Goal: Information Seeking & Learning: Learn about a topic

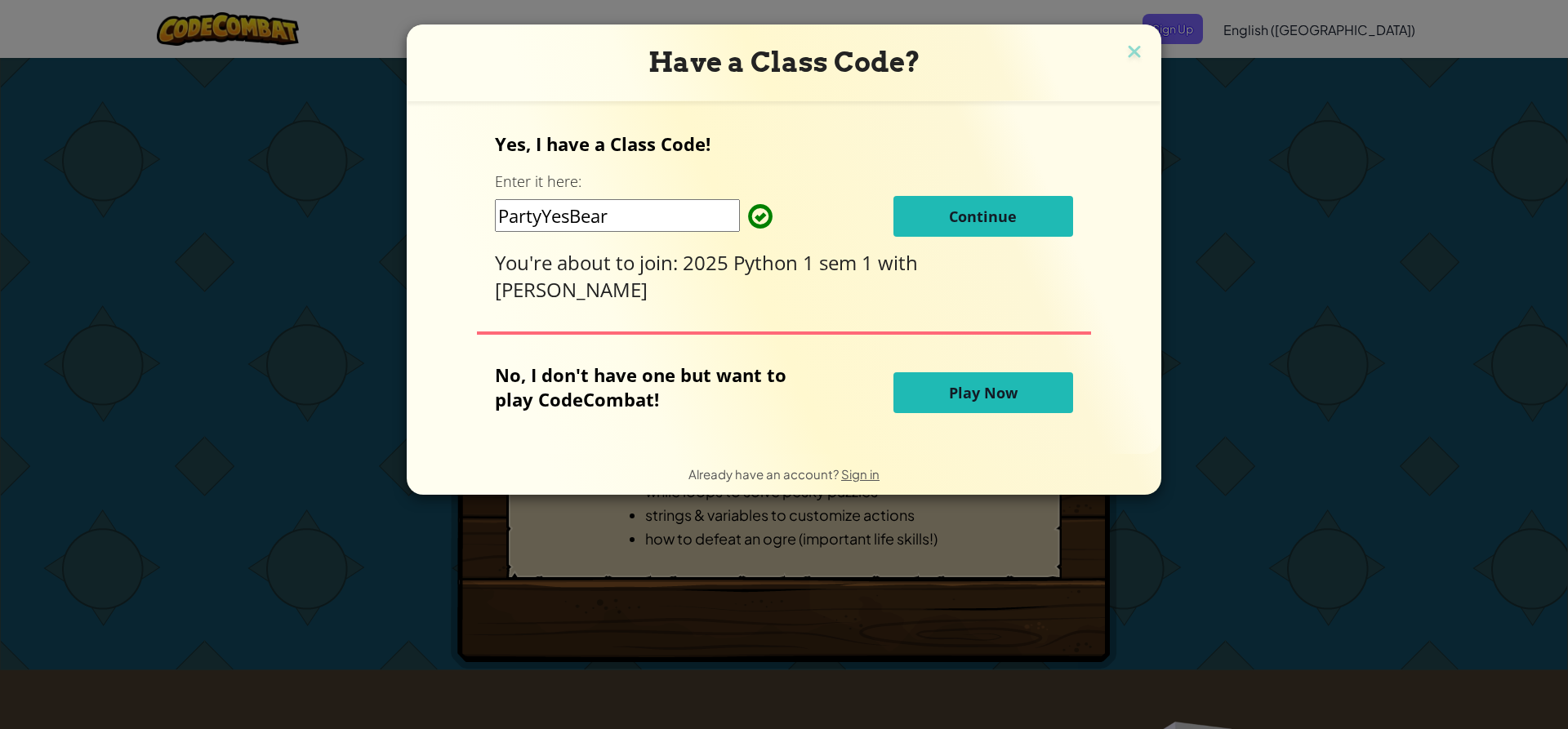
click at [989, 226] on span "Continue" at bounding box center [983, 216] width 68 height 19
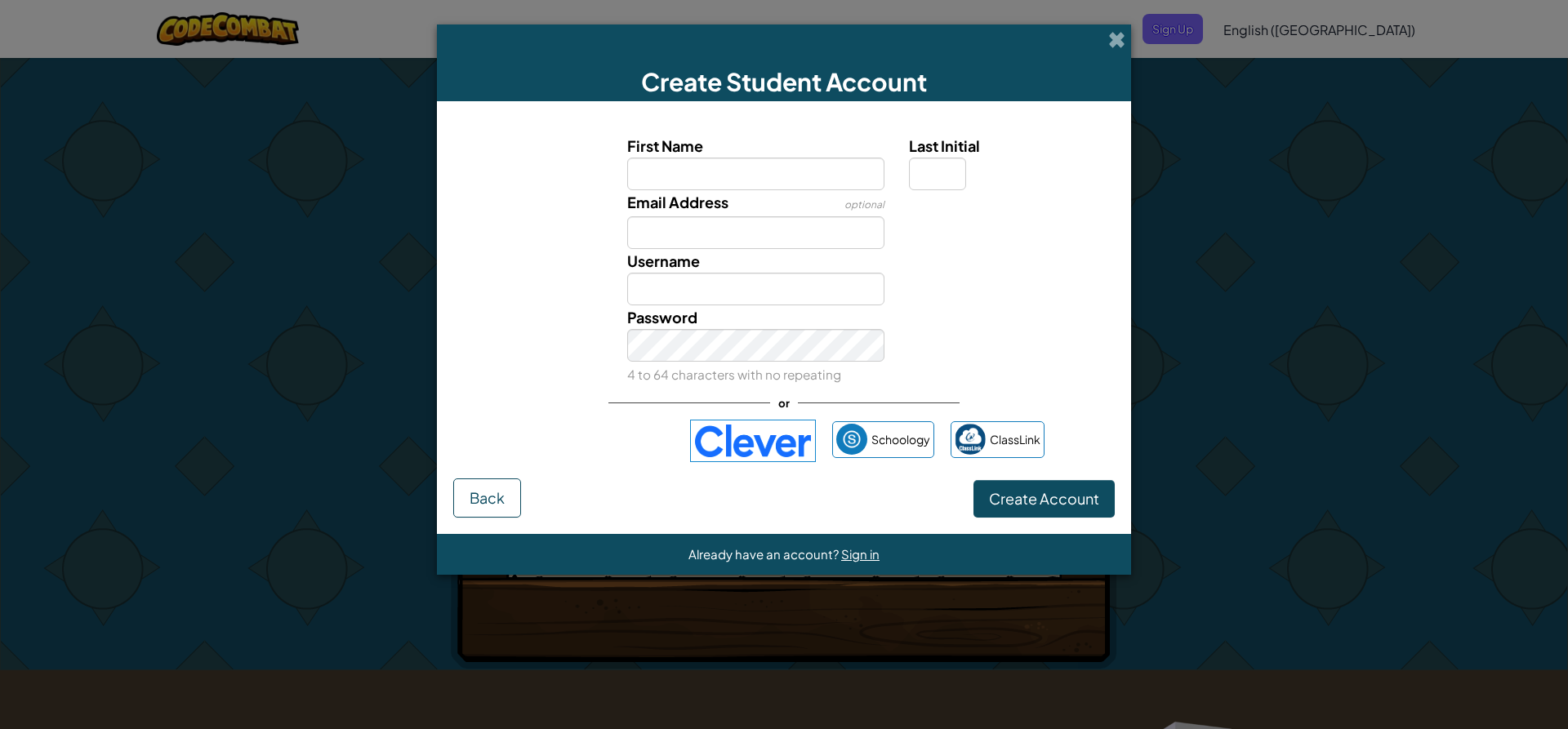
click at [784, 428] on img at bounding box center [753, 441] width 126 height 43
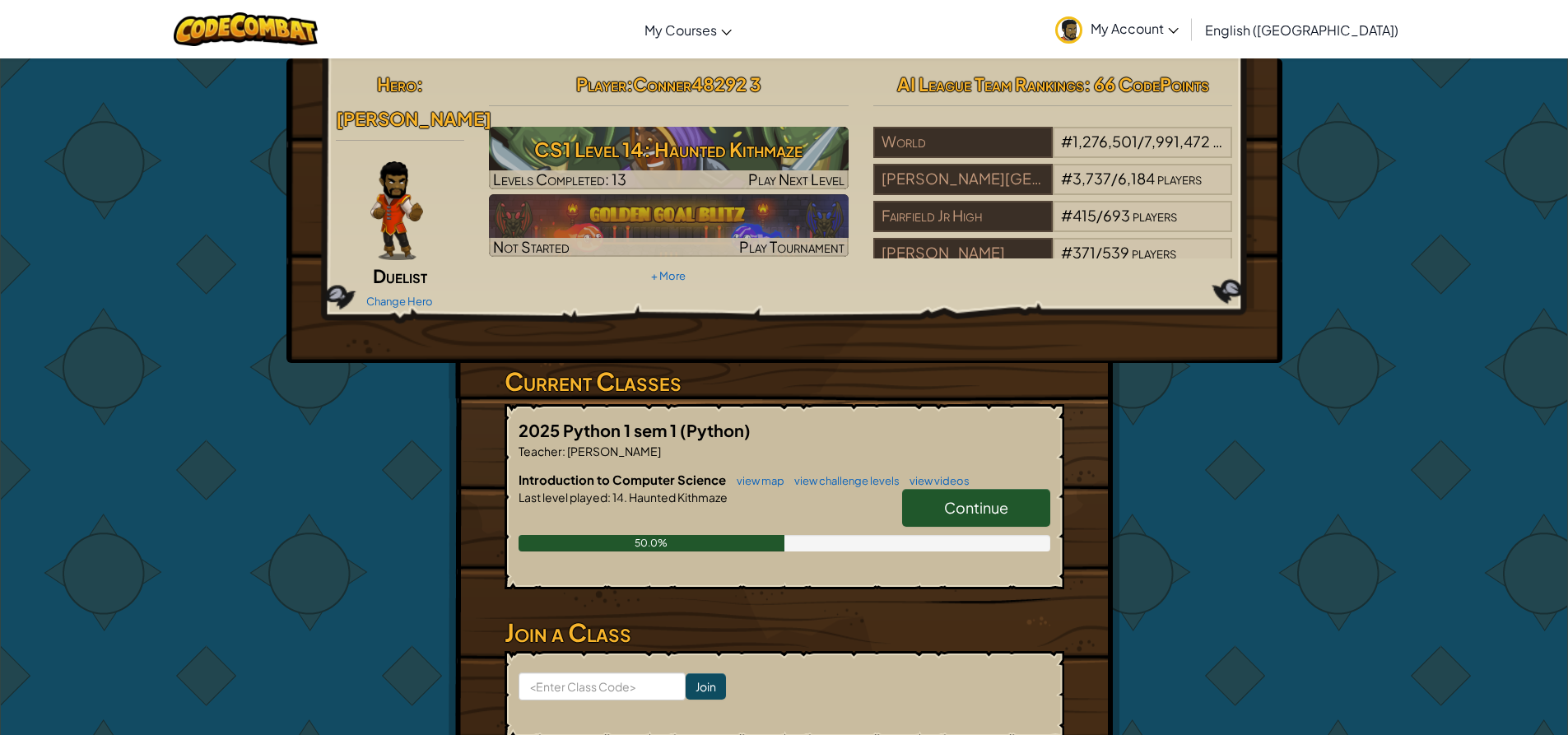
scroll to position [164, 0]
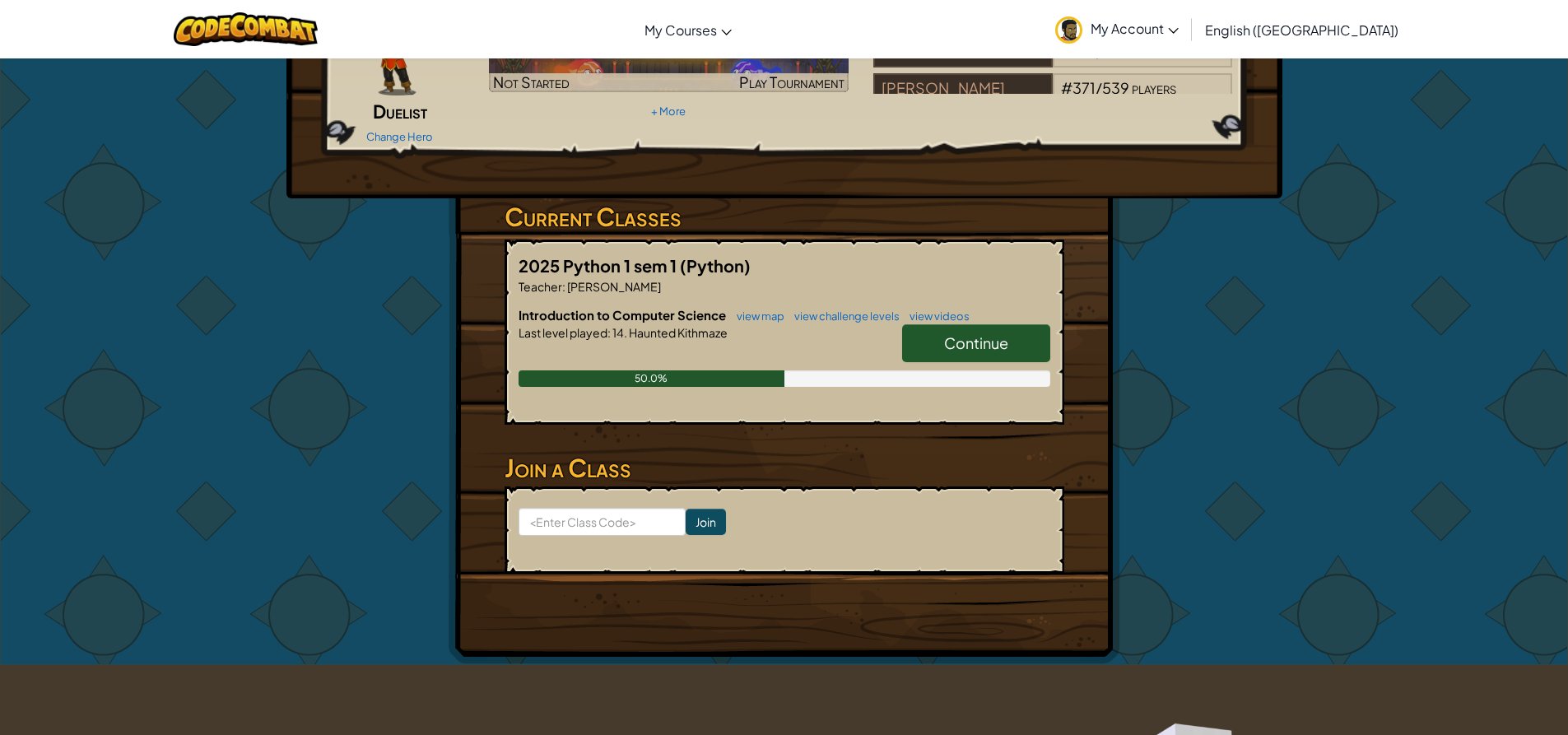
click at [970, 334] on span "Continue" at bounding box center [976, 343] width 64 height 19
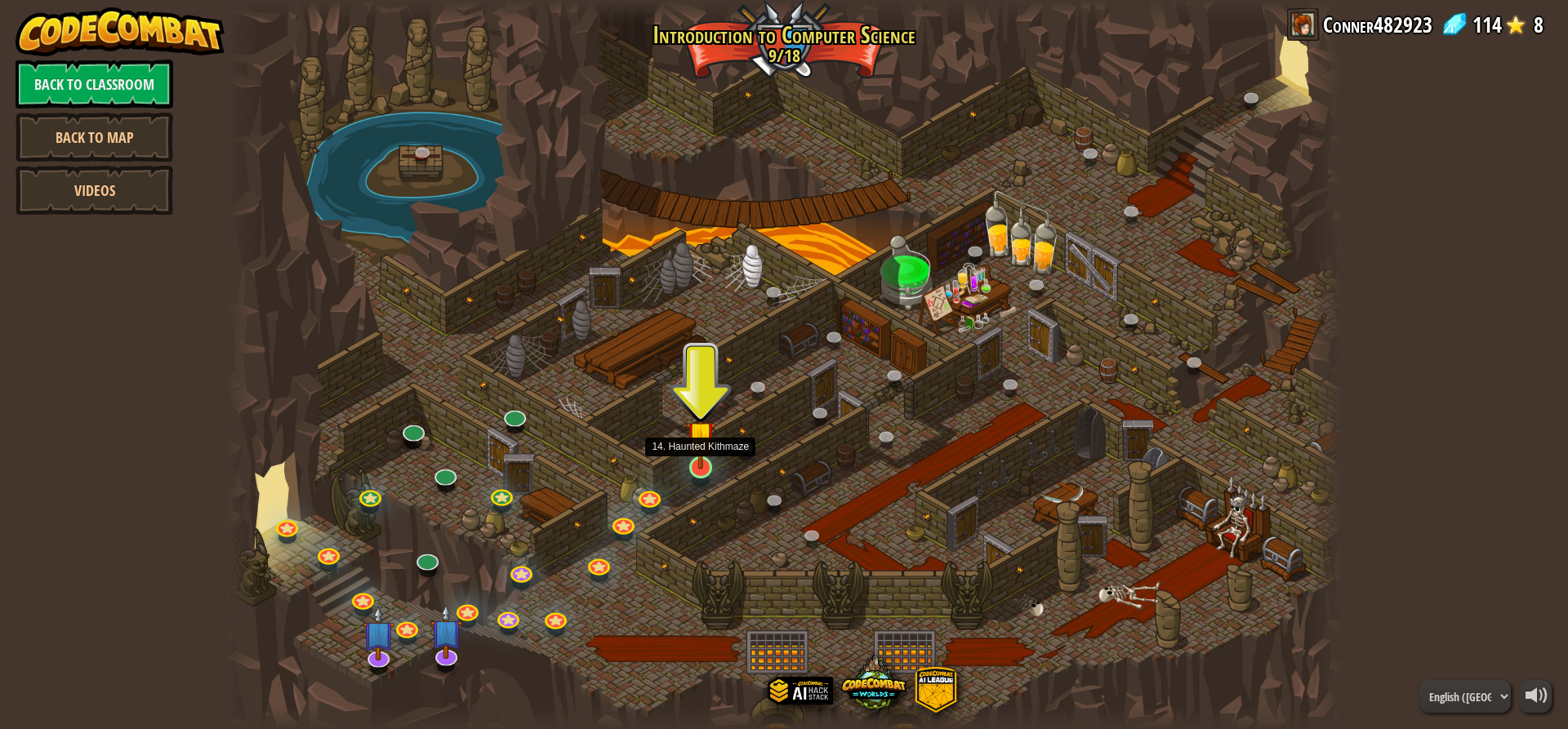
click at [703, 447] on img at bounding box center [700, 435] width 29 height 68
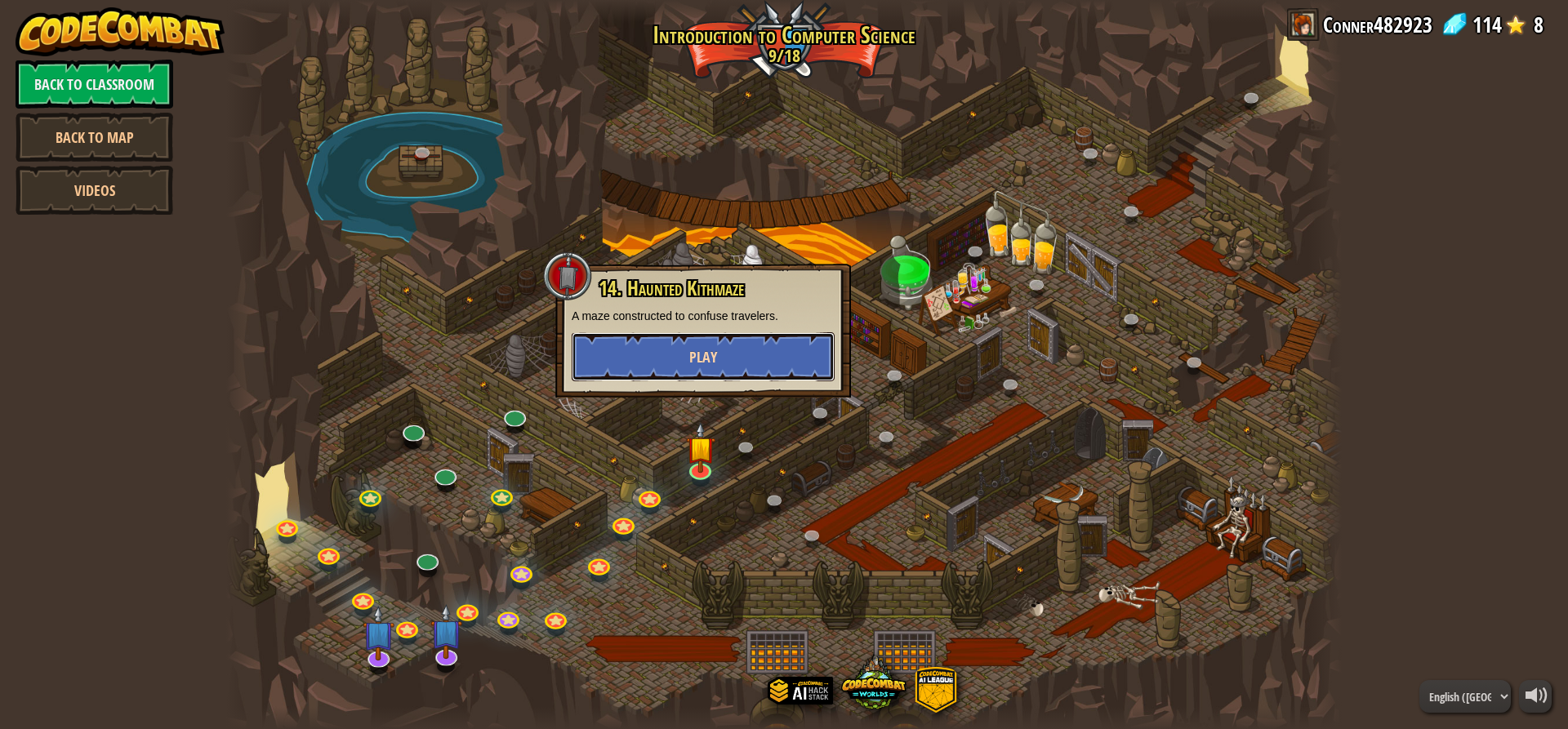
click at [723, 366] on button "Play" at bounding box center [703, 357] width 263 height 49
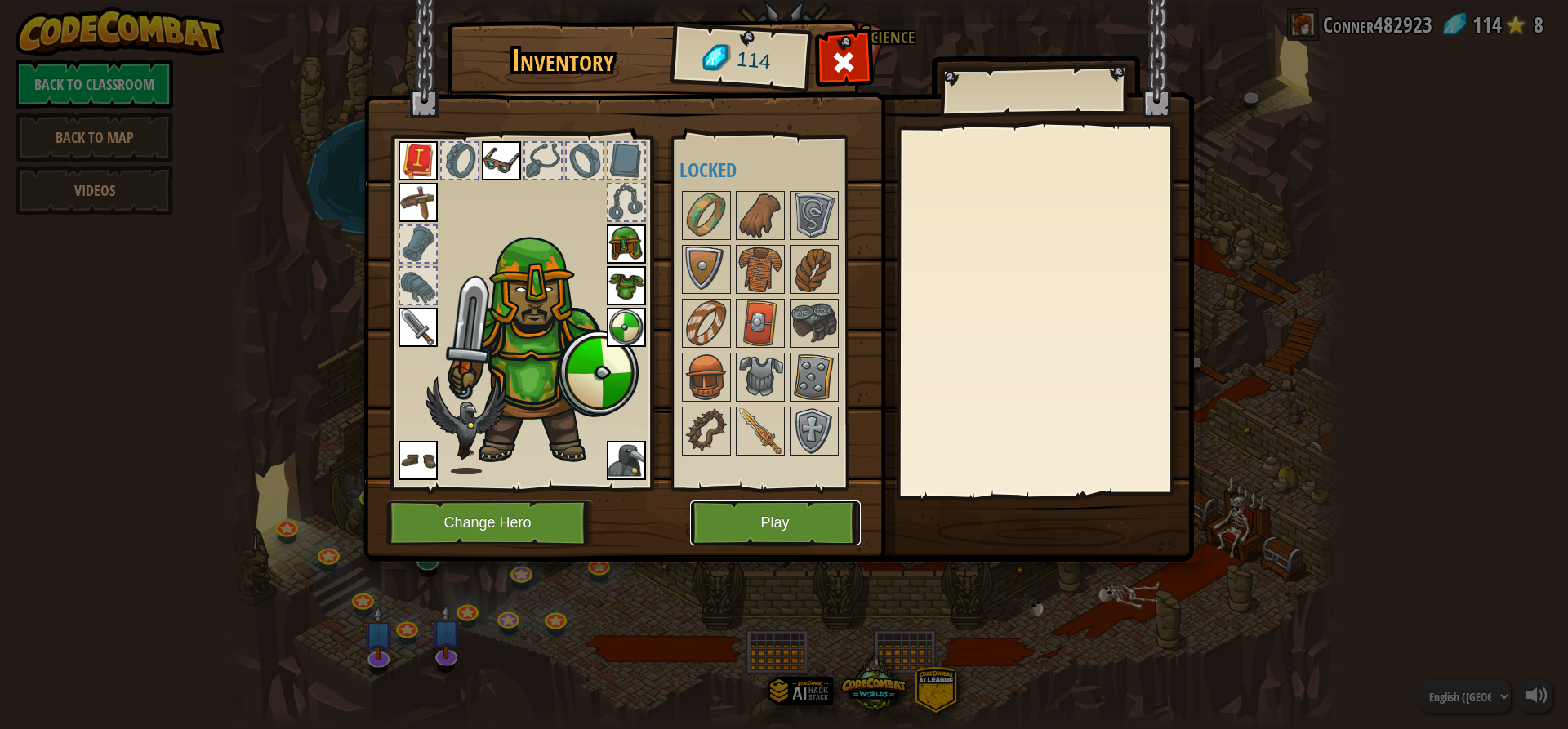
click at [789, 529] on button "Play" at bounding box center [775, 522] width 170 height 45
